Goal: Task Accomplishment & Management: Use online tool/utility

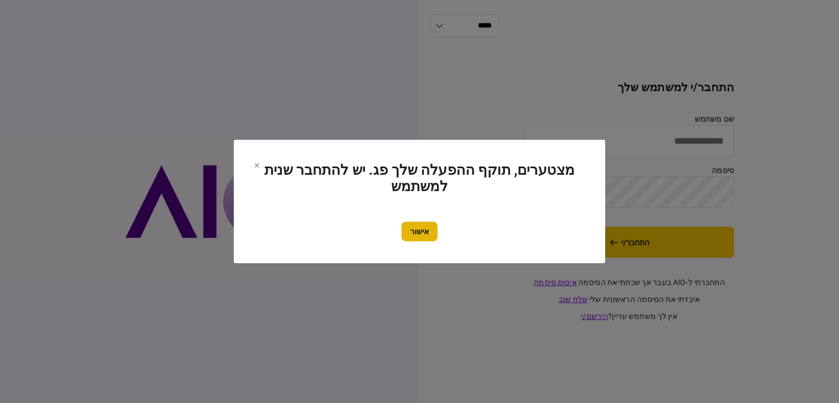
type input "*********"
click at [423, 235] on button "אישור" at bounding box center [420, 232] width 36 height 20
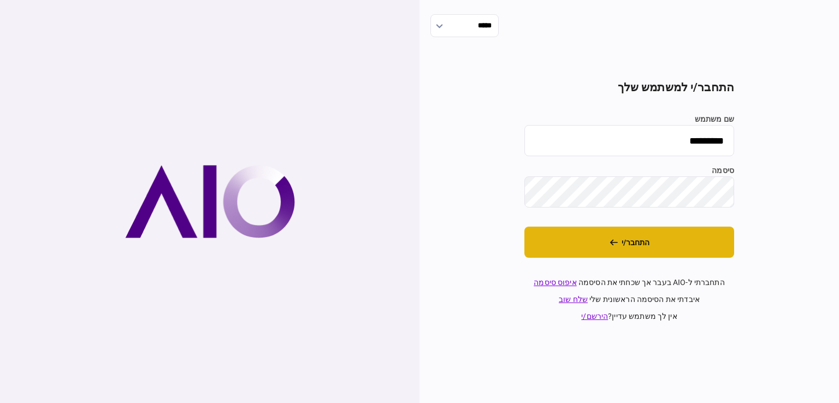
click at [623, 239] on button "התחבר/י" at bounding box center [629, 242] width 210 height 31
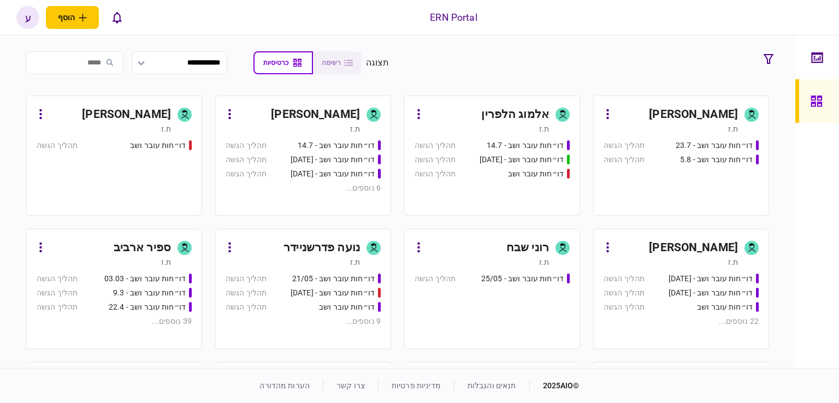
scroll to position [164, 0]
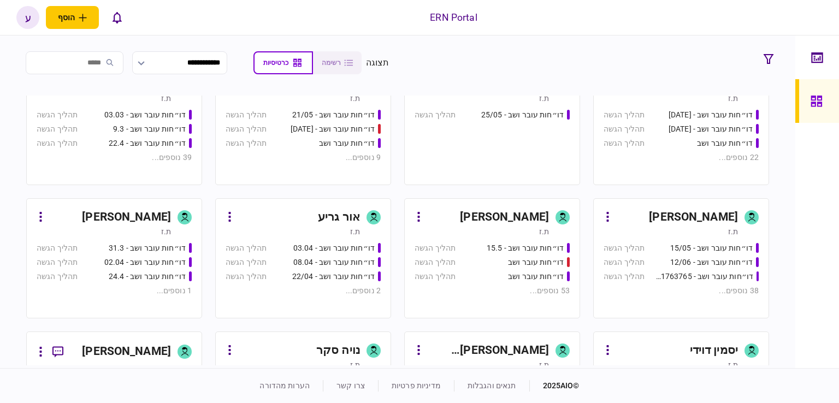
click at [473, 222] on div "ענבל נזריאן" at bounding box center [488, 217] width 122 height 17
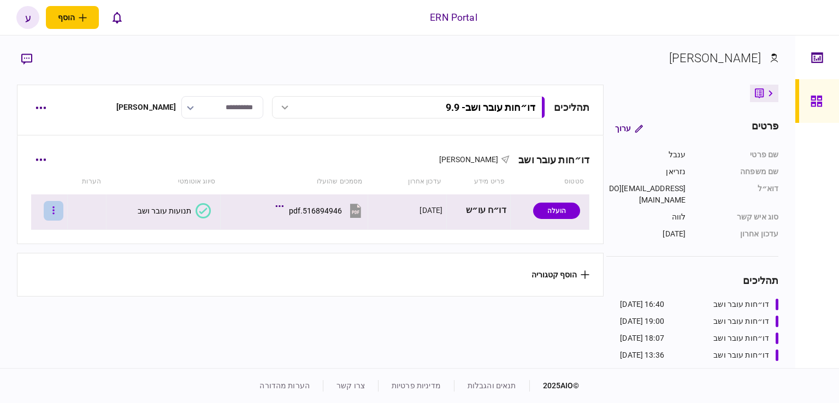
click at [55, 208] on icon "button" at bounding box center [53, 210] width 2 height 10
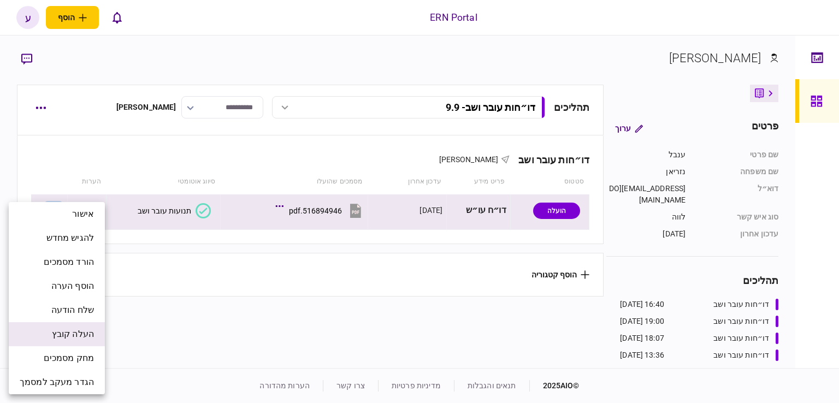
click at [93, 330] on li "העלה קובץ" at bounding box center [57, 334] width 96 height 24
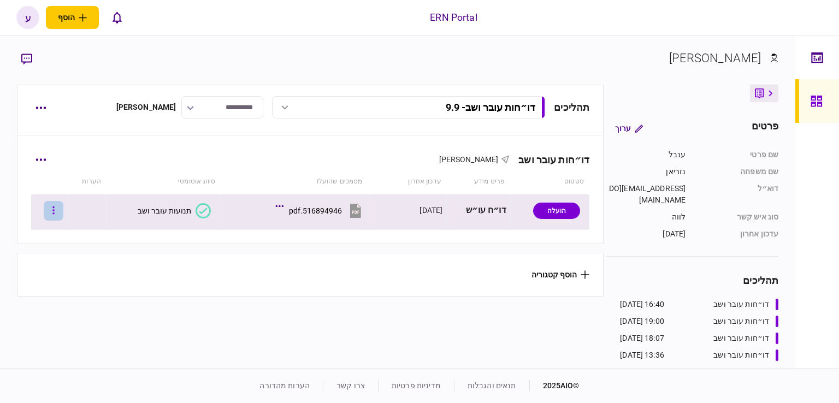
click at [63, 210] on button "button" at bounding box center [54, 211] width 20 height 20
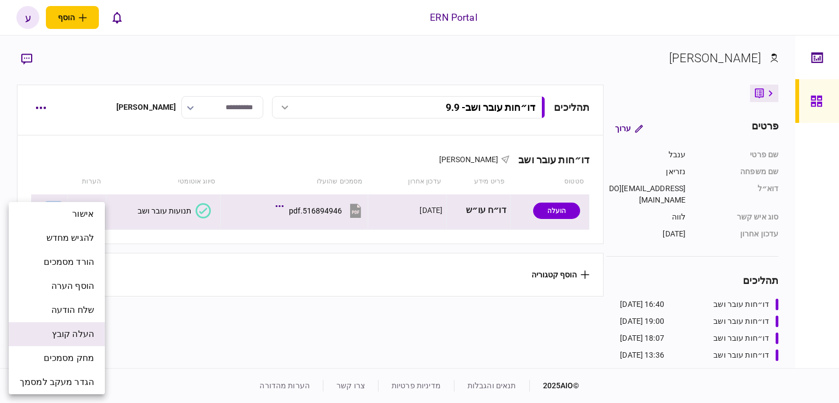
click at [92, 339] on span "העלה קובץ" at bounding box center [73, 334] width 42 height 13
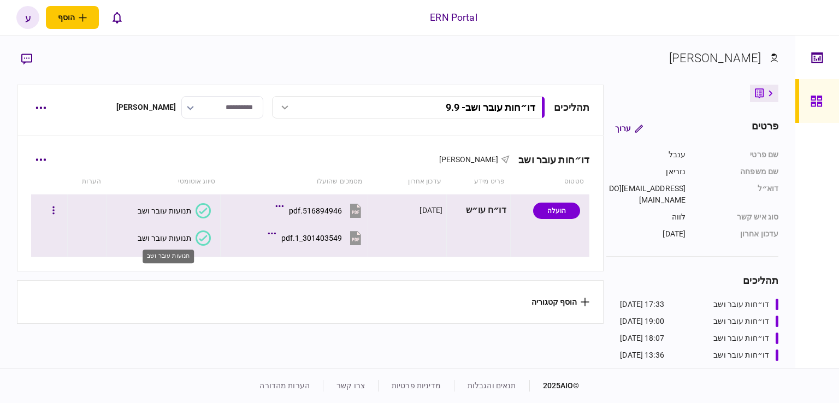
click at [169, 238] on div "תנועות עובר ושב" at bounding box center [165, 238] width 54 height 9
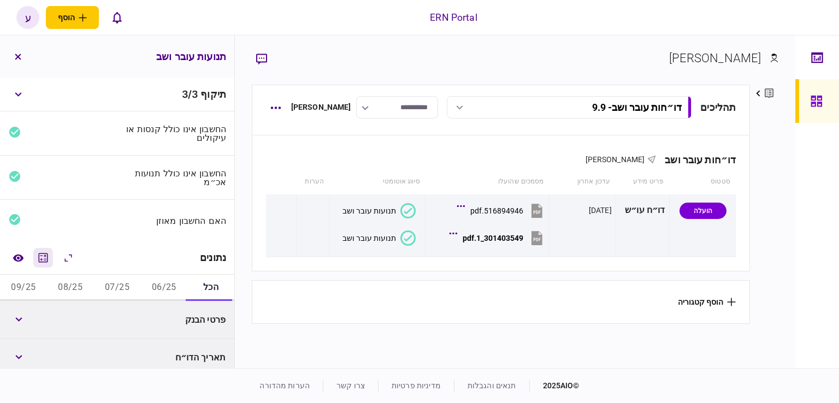
click at [49, 261] on icon "מחשבון" at bounding box center [43, 257] width 13 height 13
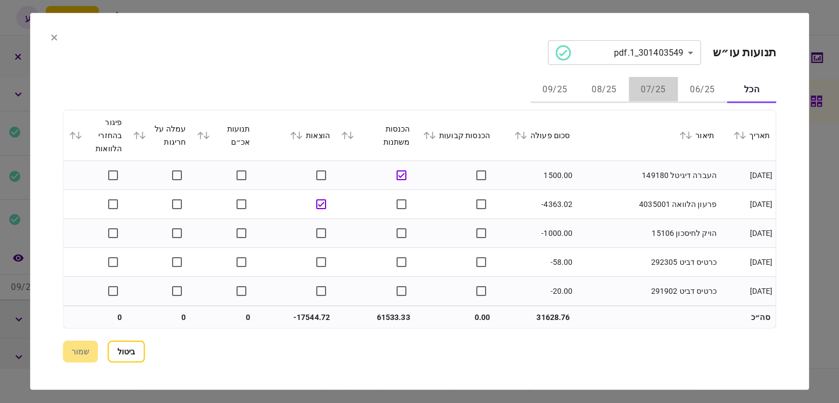
click at [673, 88] on button "07/25" at bounding box center [653, 90] width 49 height 26
click at [688, 87] on button "06/25" at bounding box center [702, 90] width 49 height 26
click at [521, 134] on icon at bounding box center [518, 136] width 6 height 8
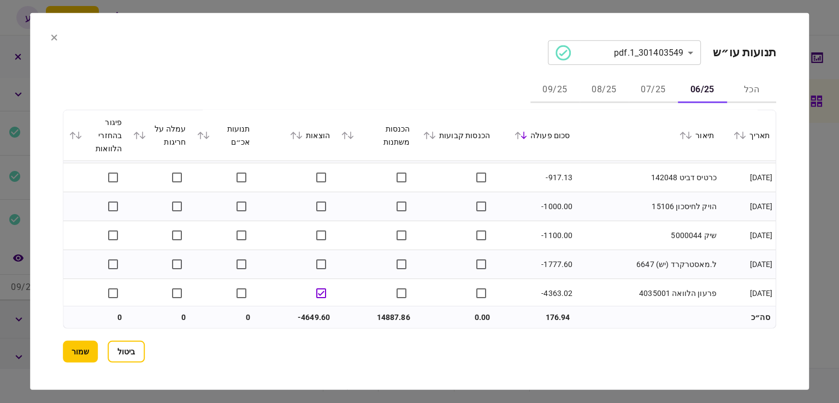
scroll to position [1476, 0]
click at [641, 92] on button "07/25" at bounding box center [653, 90] width 49 height 26
click at [608, 92] on button "08/25" at bounding box center [604, 90] width 49 height 26
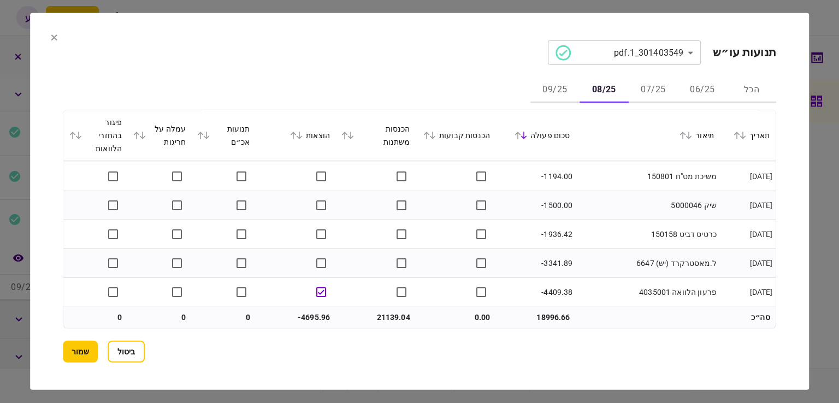
click at [561, 87] on button "09/25" at bounding box center [554, 90] width 49 height 26
click at [76, 346] on button "שמור" at bounding box center [80, 352] width 35 height 22
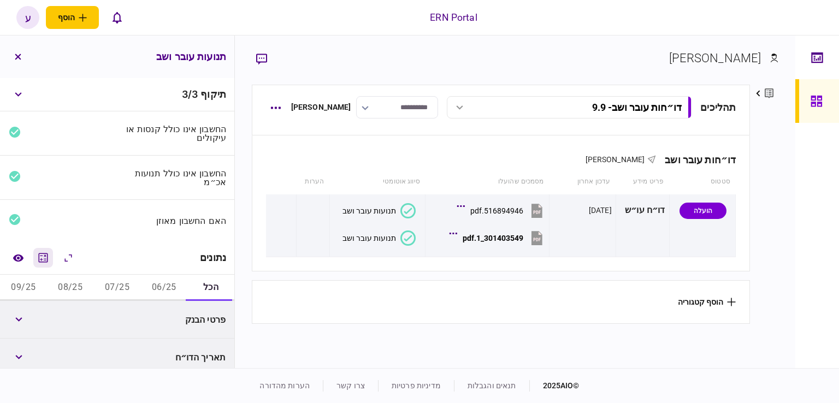
click at [48, 263] on icon "מחשבון" at bounding box center [43, 257] width 13 height 13
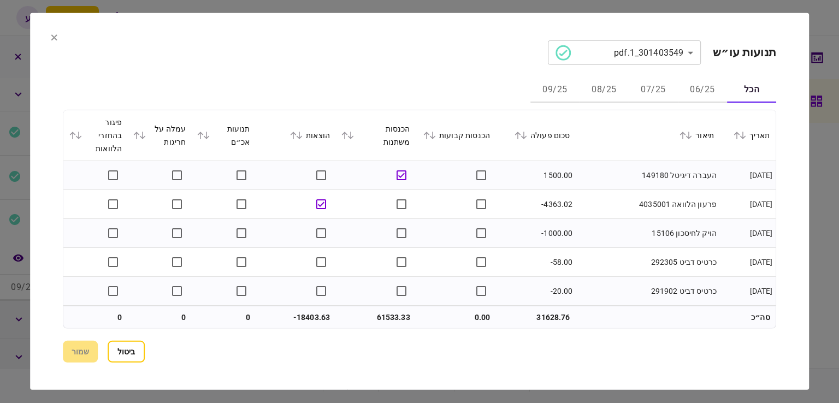
click at [682, 86] on button "06/25" at bounding box center [702, 90] width 49 height 26
click at [521, 135] on icon at bounding box center [518, 136] width 7 height 8
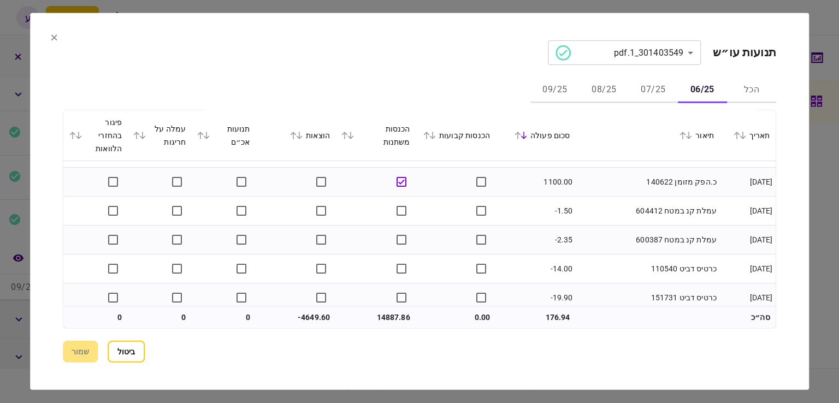
scroll to position [0, 0]
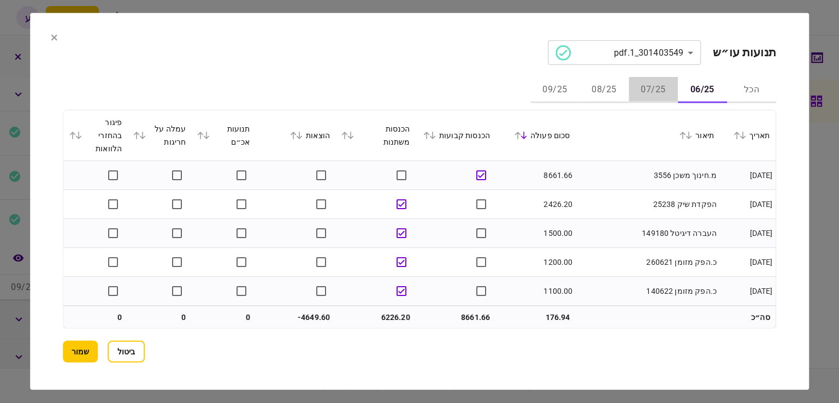
click at [643, 87] on button "07/25" at bounding box center [653, 90] width 49 height 26
click at [592, 86] on button "08/25" at bounding box center [604, 90] width 49 height 26
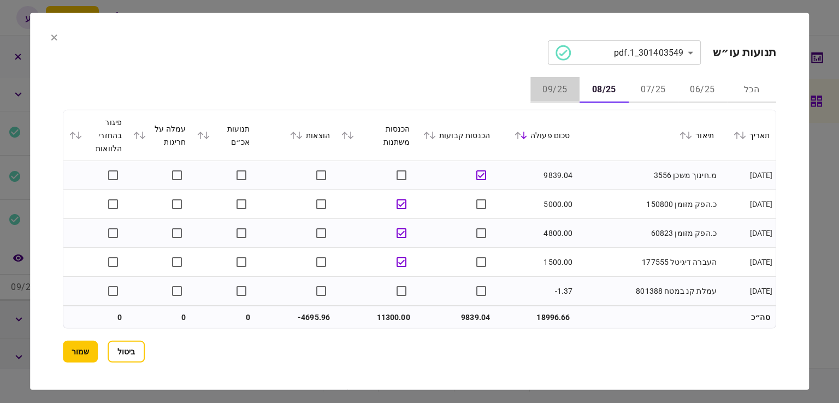
click at [571, 79] on button "09/25" at bounding box center [554, 90] width 49 height 26
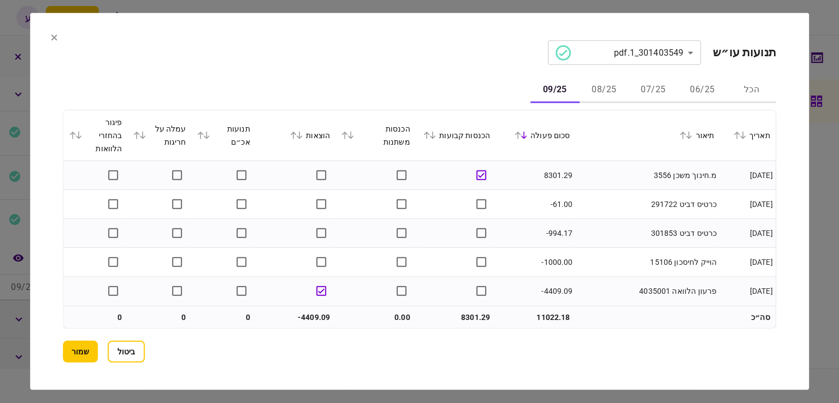
drag, startPoint x: 72, startPoint y: 346, endPoint x: 83, endPoint y: 341, distance: 12.0
click at [74, 346] on button "שמור" at bounding box center [80, 352] width 35 height 22
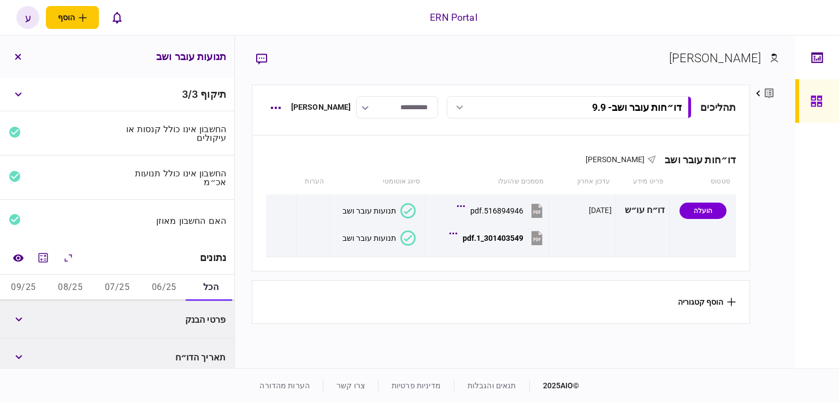
click at [174, 288] on button "06/25" at bounding box center [163, 288] width 47 height 26
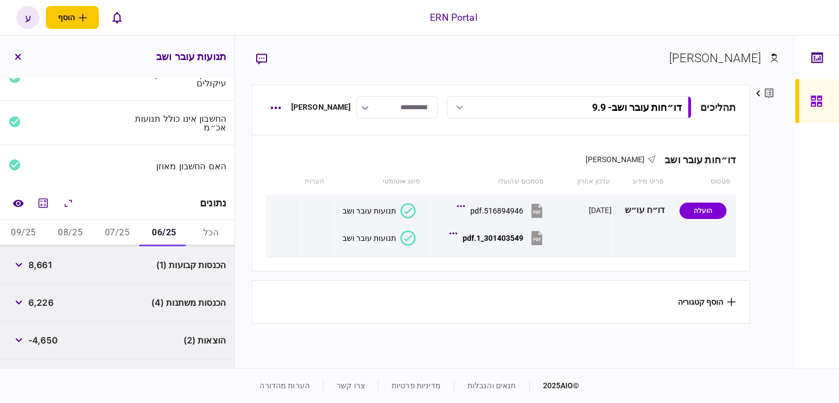
scroll to position [158, 0]
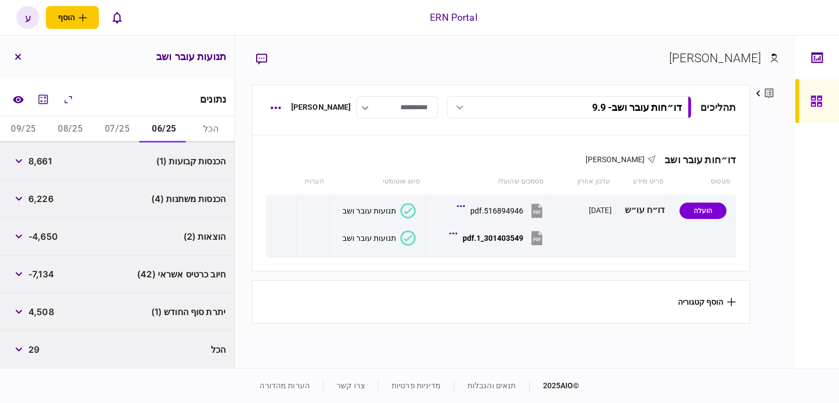
click at [42, 162] on span "8,661" at bounding box center [39, 161] width 23 height 13
copy span "8,661"
click at [44, 256] on div "חיוב כרטיס אשראי (42) -7,134" at bounding box center [117, 275] width 234 height 38
click at [42, 237] on span "-4,650" at bounding box center [43, 236] width 30 height 13
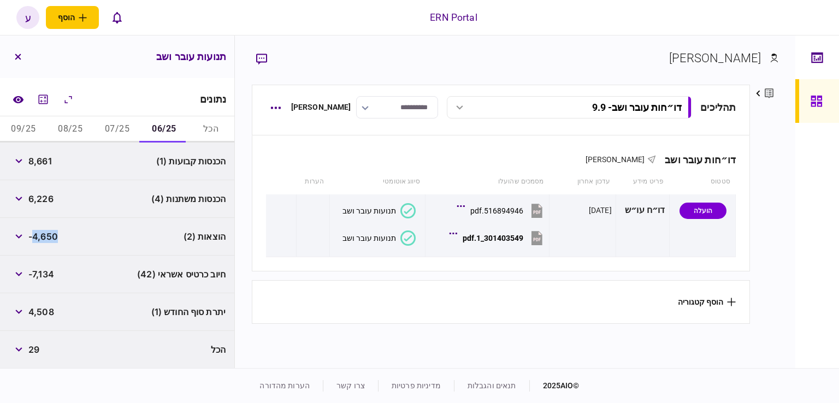
click at [42, 237] on span "-4,650" at bounding box center [43, 236] width 30 height 13
copy span "4,650"
click at [62, 141] on button "08/25" at bounding box center [70, 129] width 47 height 26
click at [120, 132] on button "07/25" at bounding box center [117, 129] width 47 height 26
click at [39, 157] on span "10,769" at bounding box center [42, 161] width 29 height 13
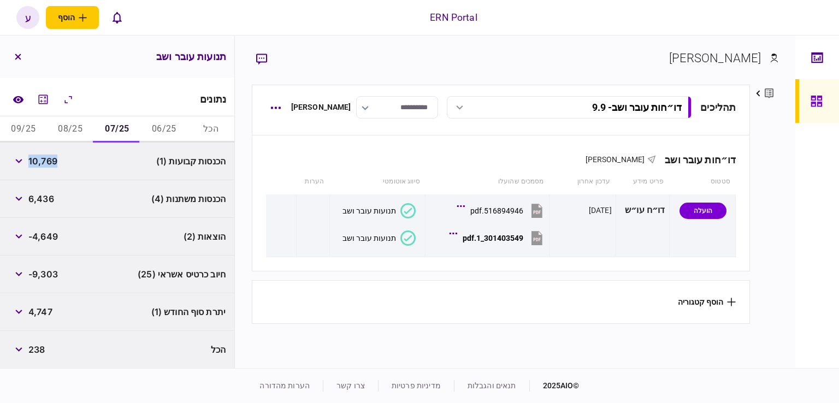
click at [39, 157] on span "10,769" at bounding box center [42, 161] width 29 height 13
copy span "10,769"
click at [47, 309] on span "4,747" at bounding box center [40, 311] width 24 height 13
click at [69, 132] on button "08/25" at bounding box center [70, 129] width 47 height 26
click at [45, 345] on span "7,913" at bounding box center [39, 349] width 22 height 13
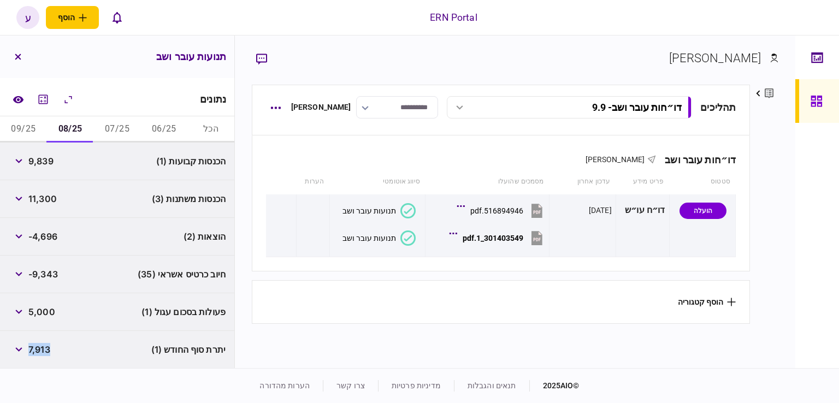
click at [45, 345] on span "7,913" at bounding box center [39, 349] width 22 height 13
copy span "7,913"
click at [15, 126] on button "09/25" at bounding box center [23, 129] width 47 height 26
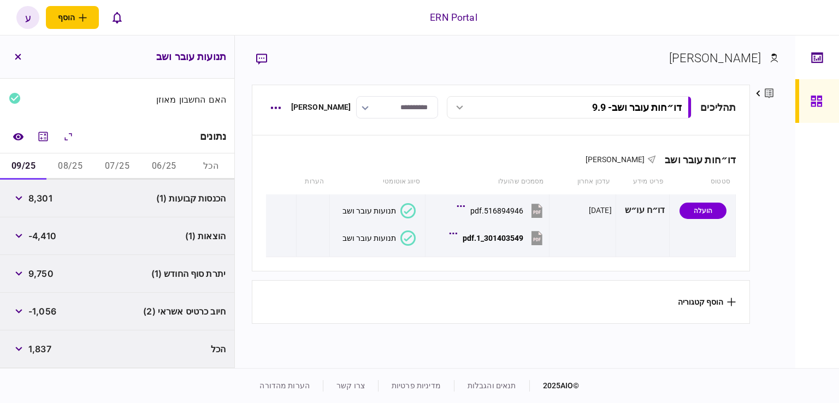
scroll to position [121, 0]
click at [45, 203] on span "8,301" at bounding box center [40, 198] width 24 height 13
click at [44, 199] on span "8,301" at bounding box center [40, 198] width 24 height 13
copy span "8,301"
